Goal: Information Seeking & Learning: Learn about a topic

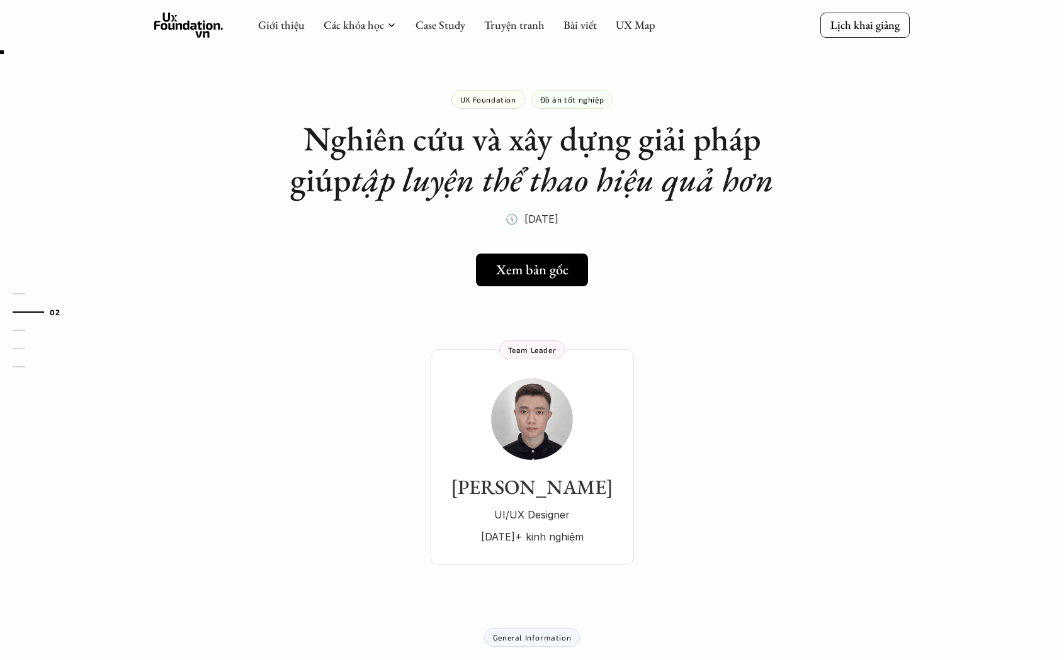
scroll to position [4, 0]
click at [504, 281] on link "Xem bản gốc" at bounding box center [531, 270] width 121 height 33
